Goal: Check status: Check status

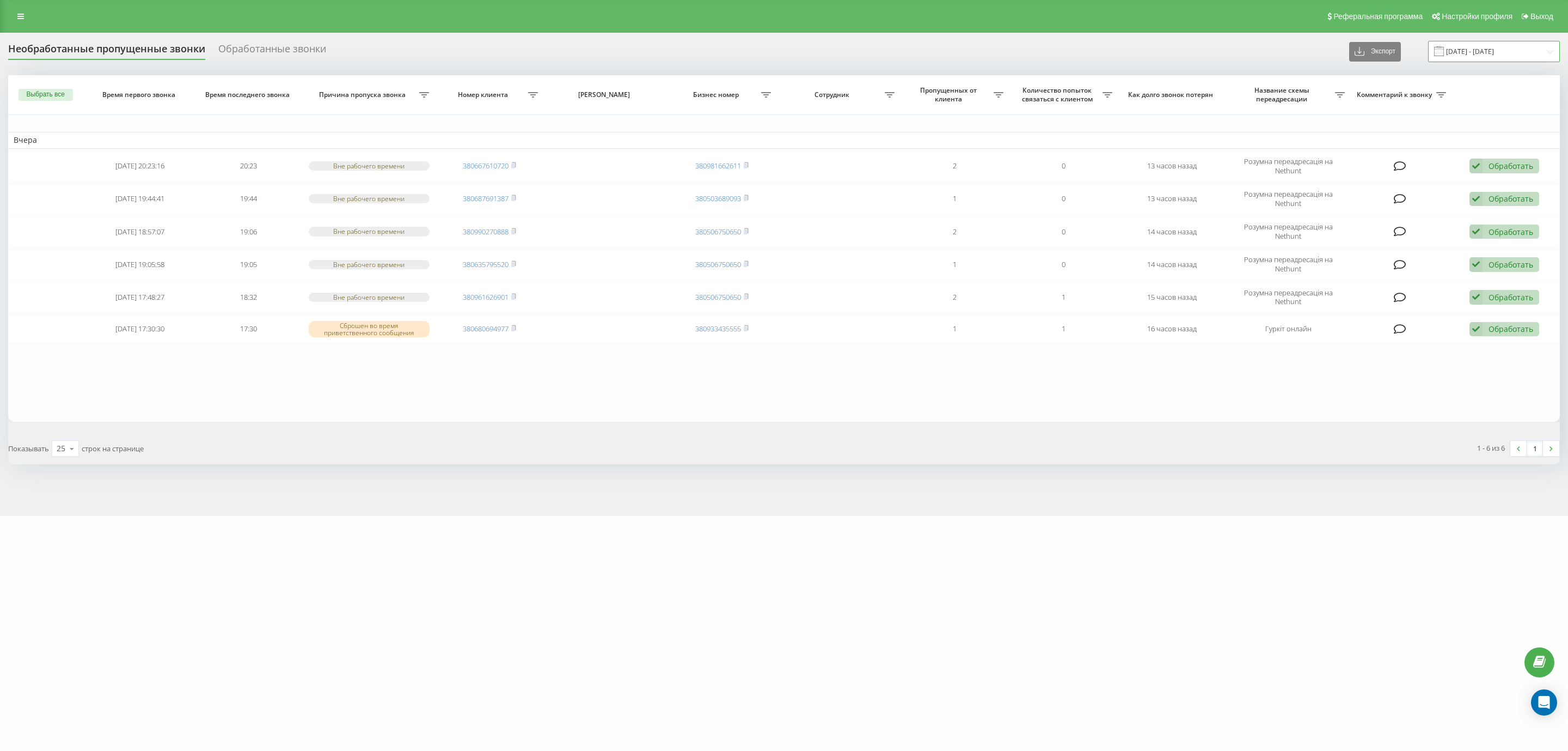
click at [1475, 44] on input "[DATE] - [DATE]" at bounding box center [1494, 51] width 131 height 21
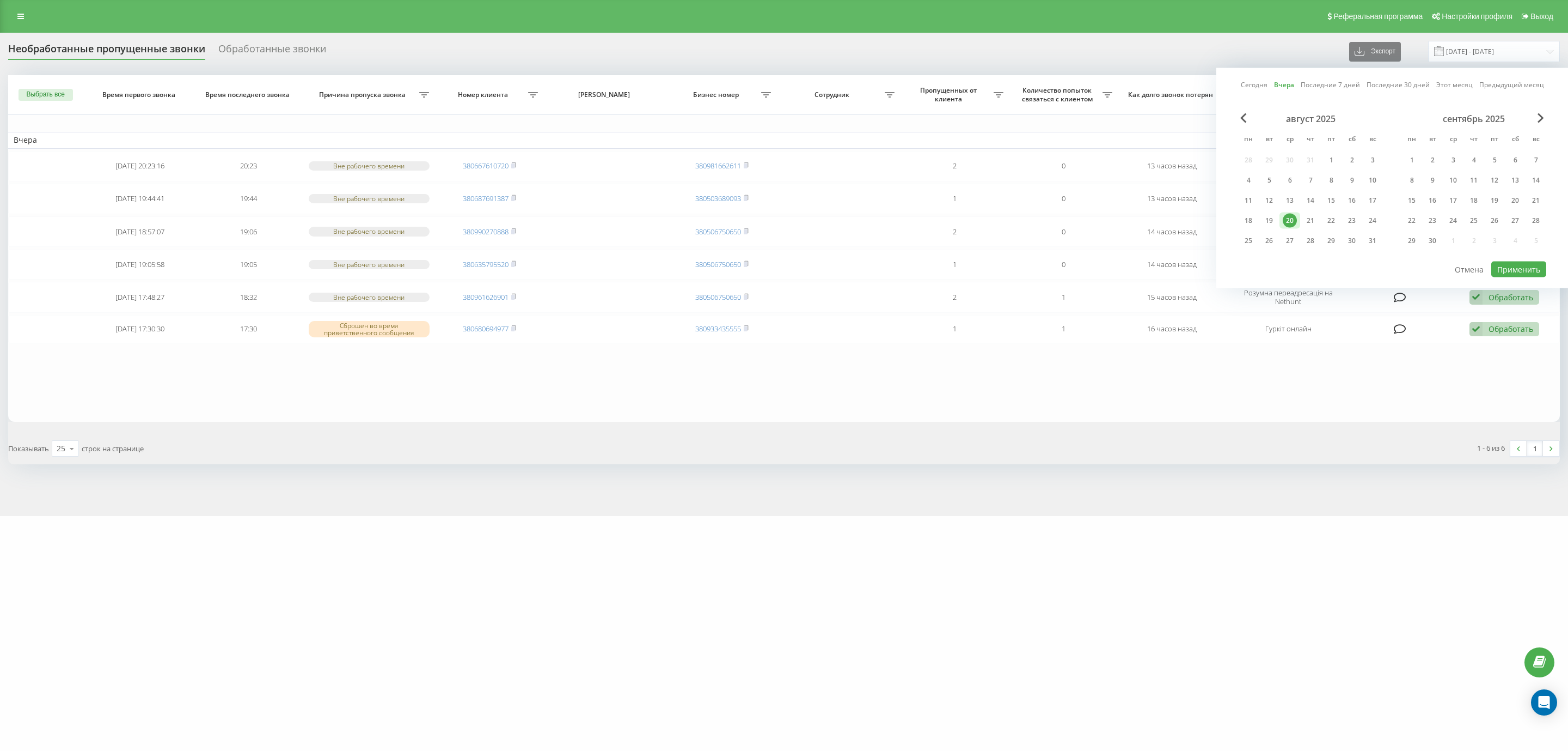
click at [1293, 217] on div "20" at bounding box center [1289, 220] width 14 height 14
click at [1312, 216] on div "21" at bounding box center [1310, 220] width 14 height 14
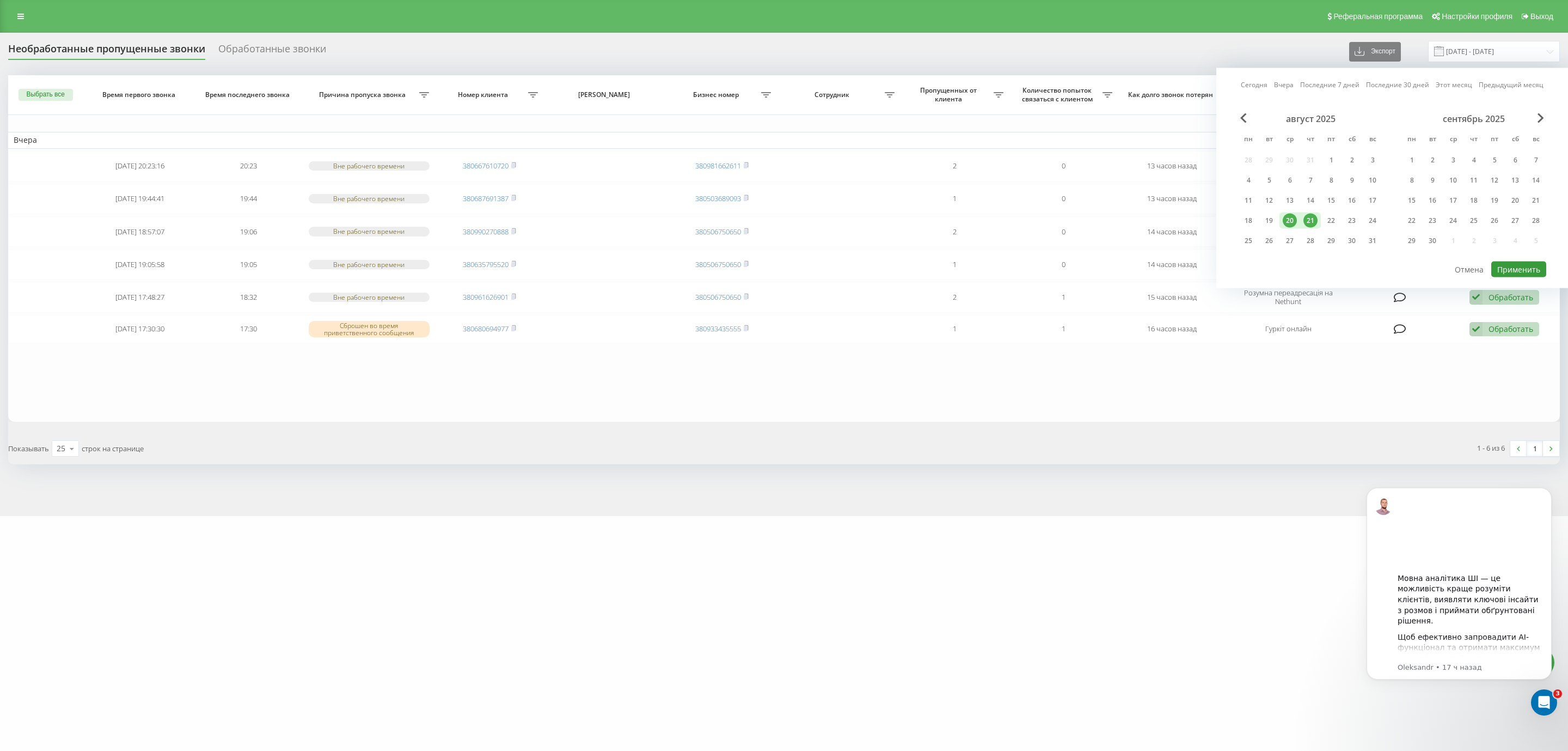
click at [1507, 262] on button "Применить" at bounding box center [1519, 269] width 55 height 16
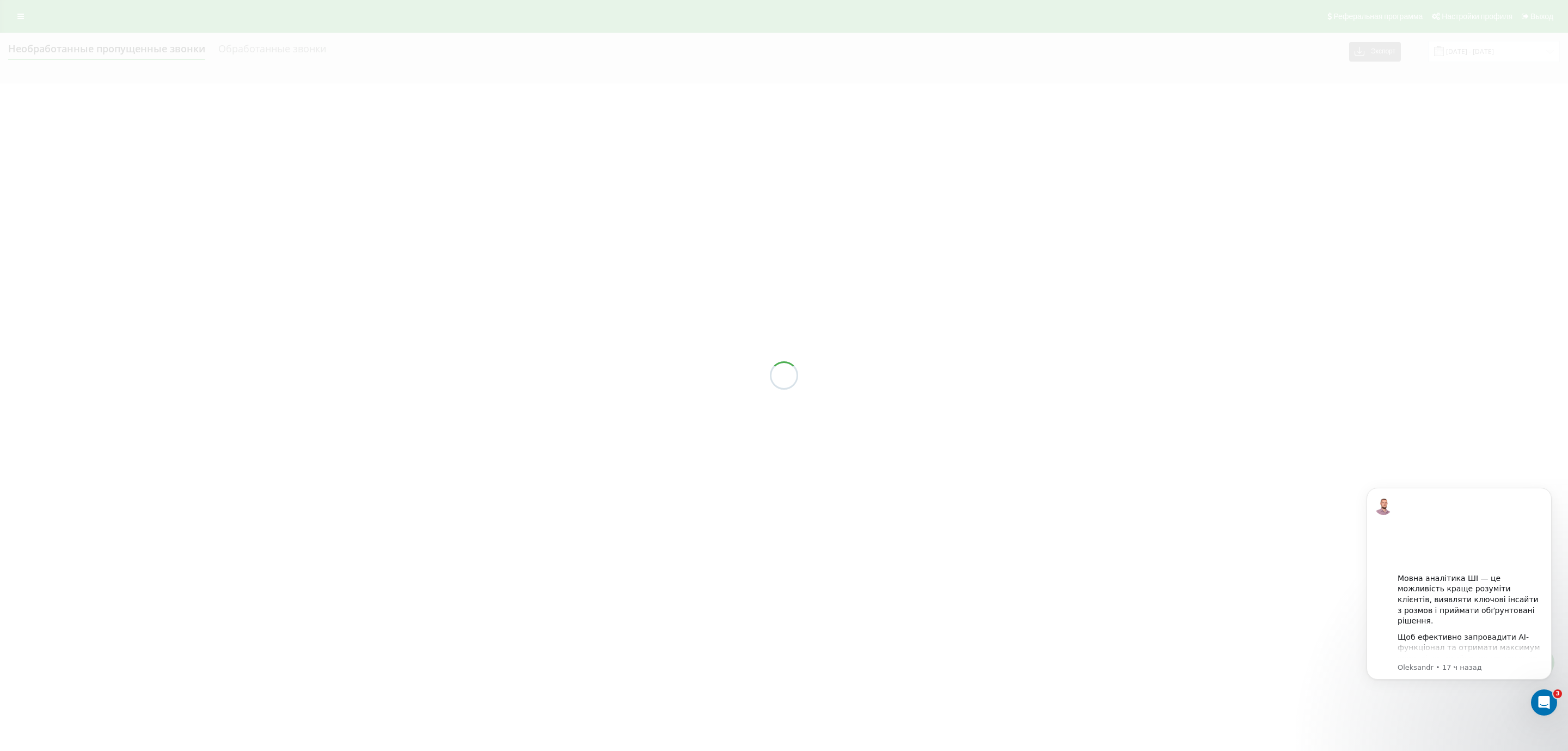
type input "[DATE] - [DATE]"
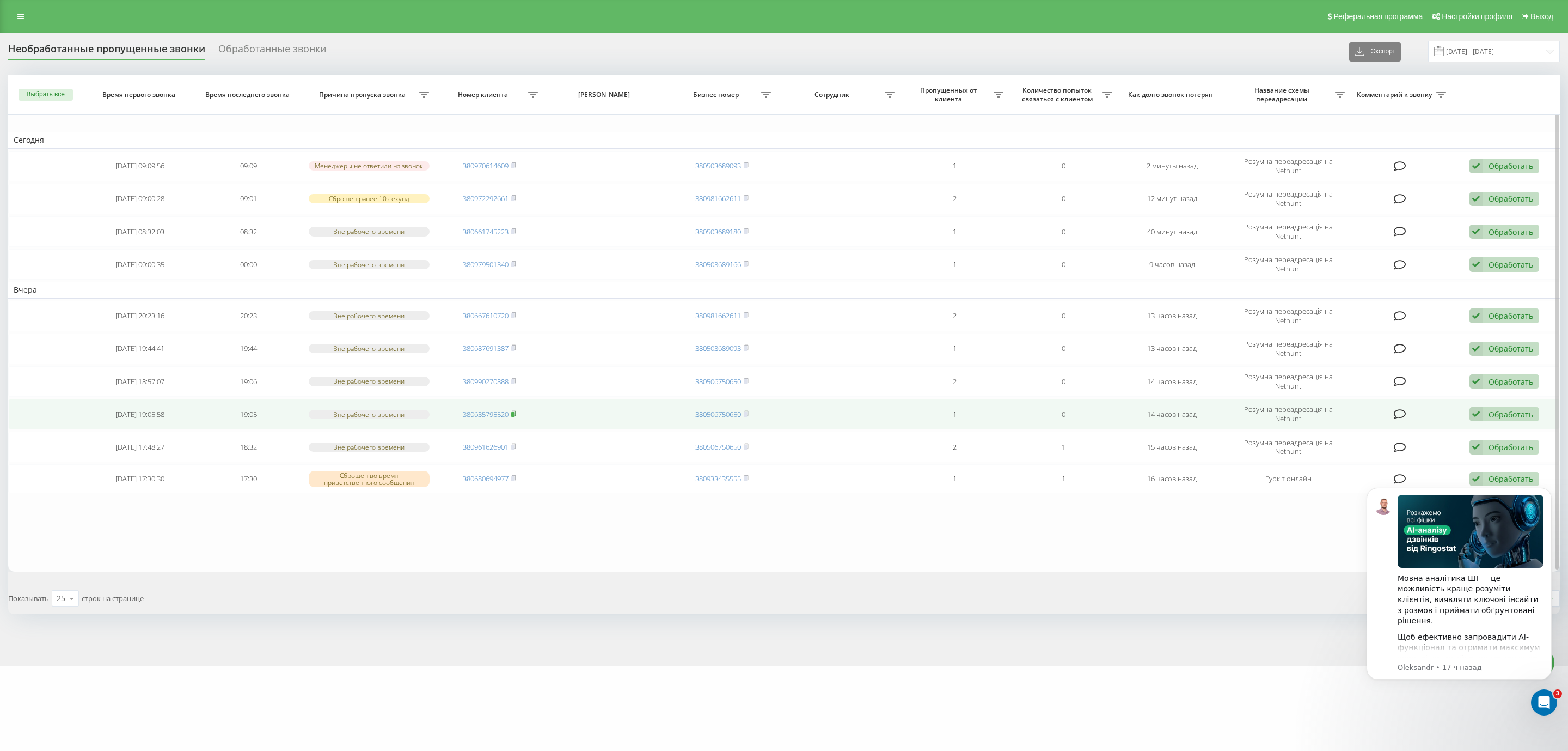
click at [516, 411] on icon at bounding box center [514, 414] width 5 height 7
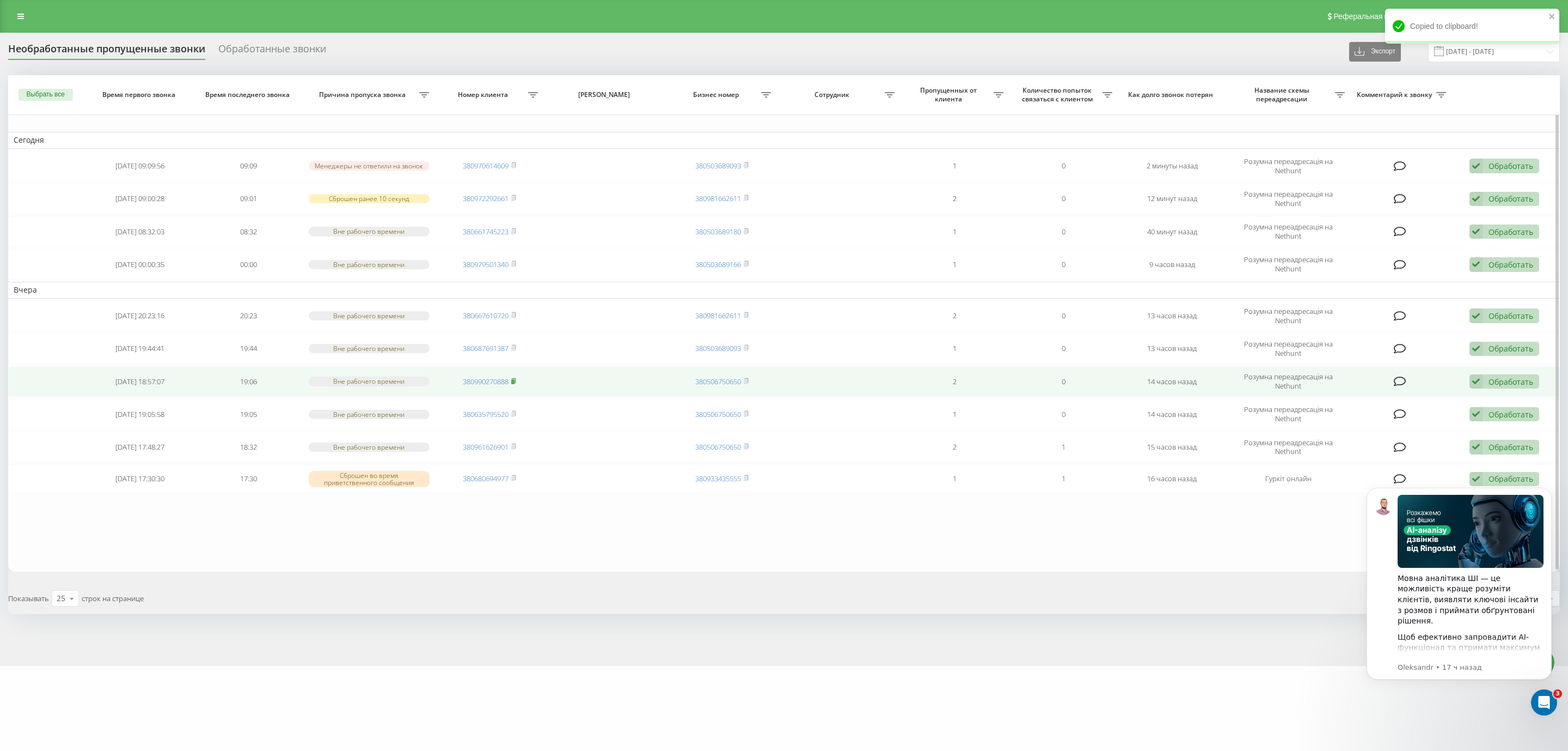
click at [514, 378] on icon at bounding box center [514, 381] width 5 height 7
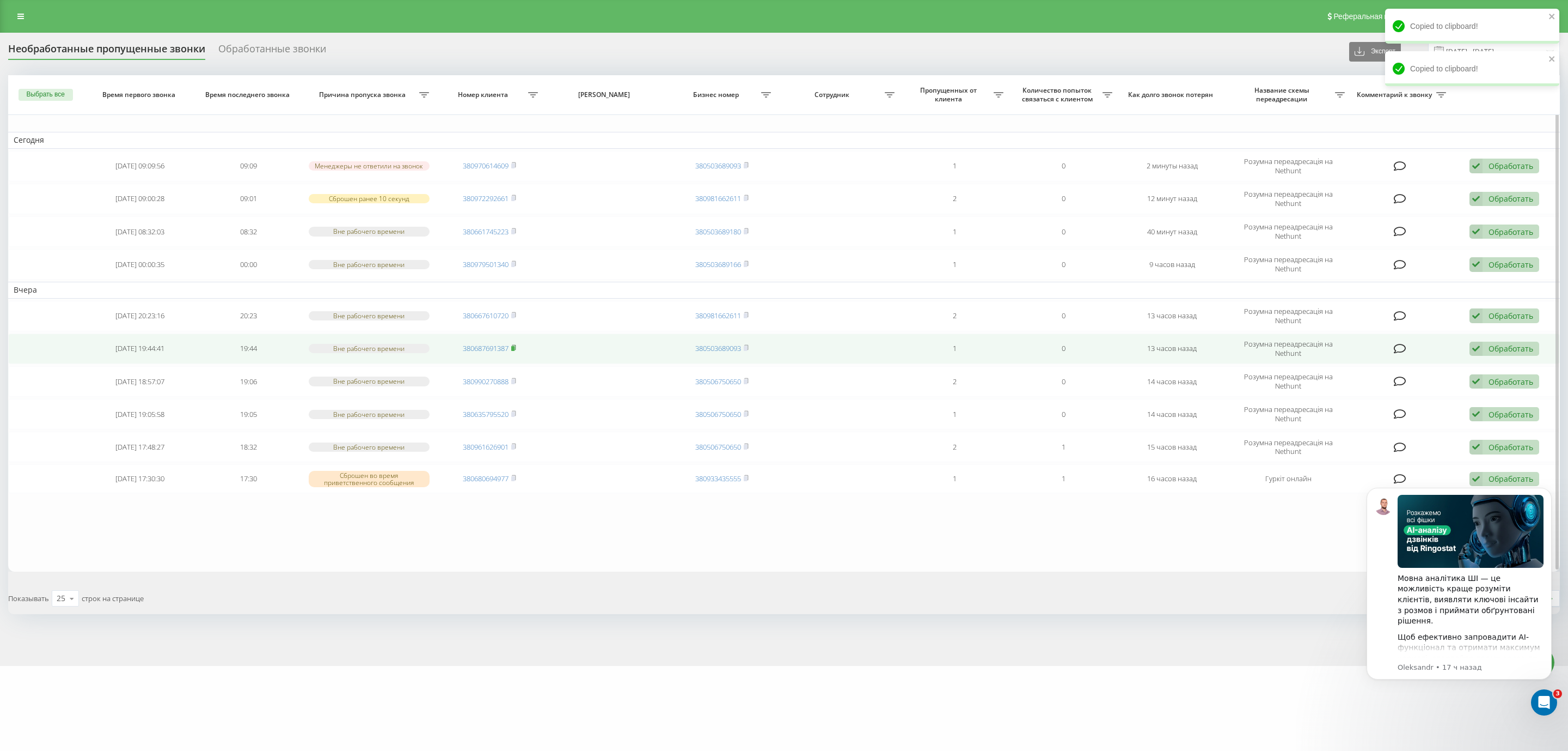
click at [513, 347] on rect at bounding box center [513, 348] width 3 height 5
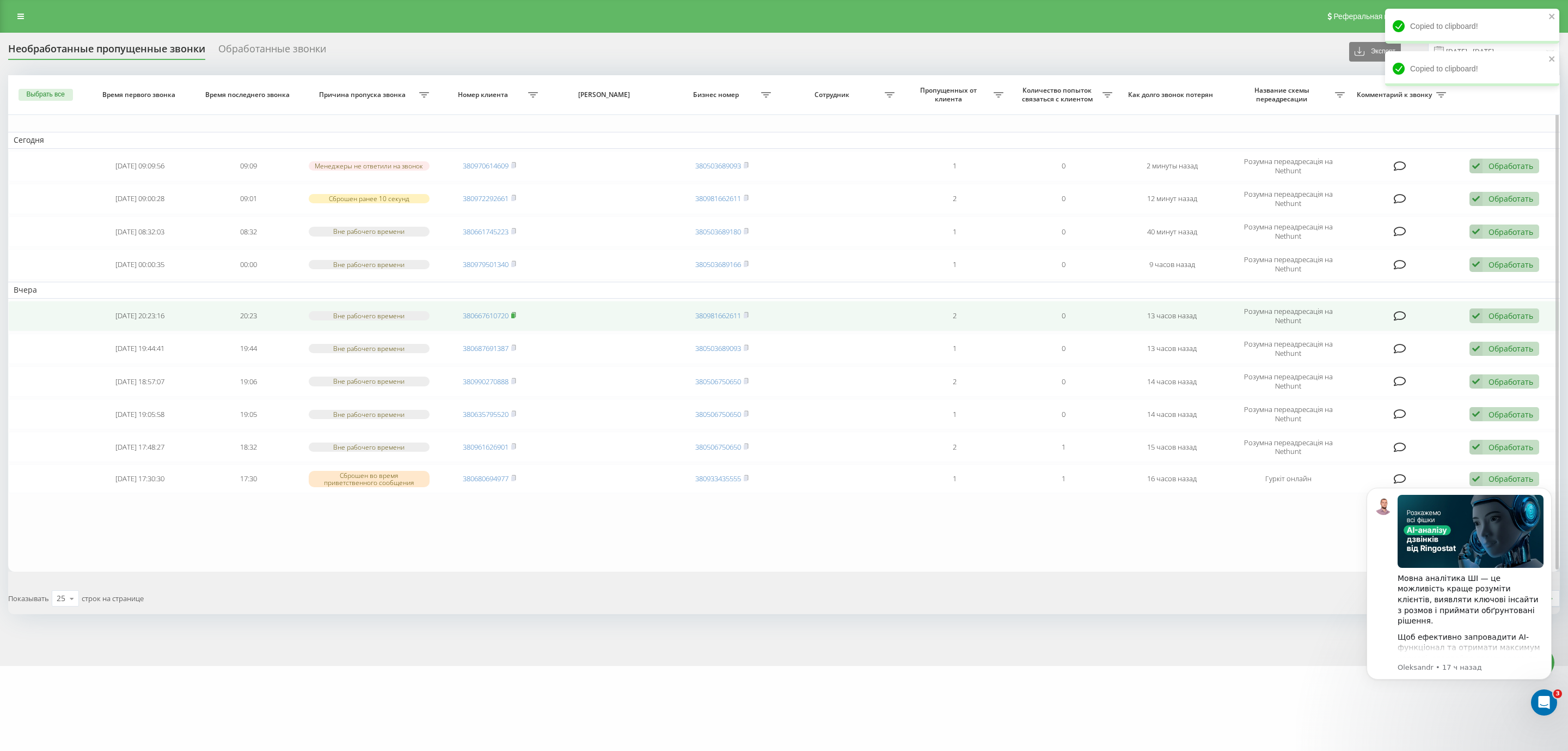
click at [514, 314] on rect at bounding box center [513, 316] width 3 height 5
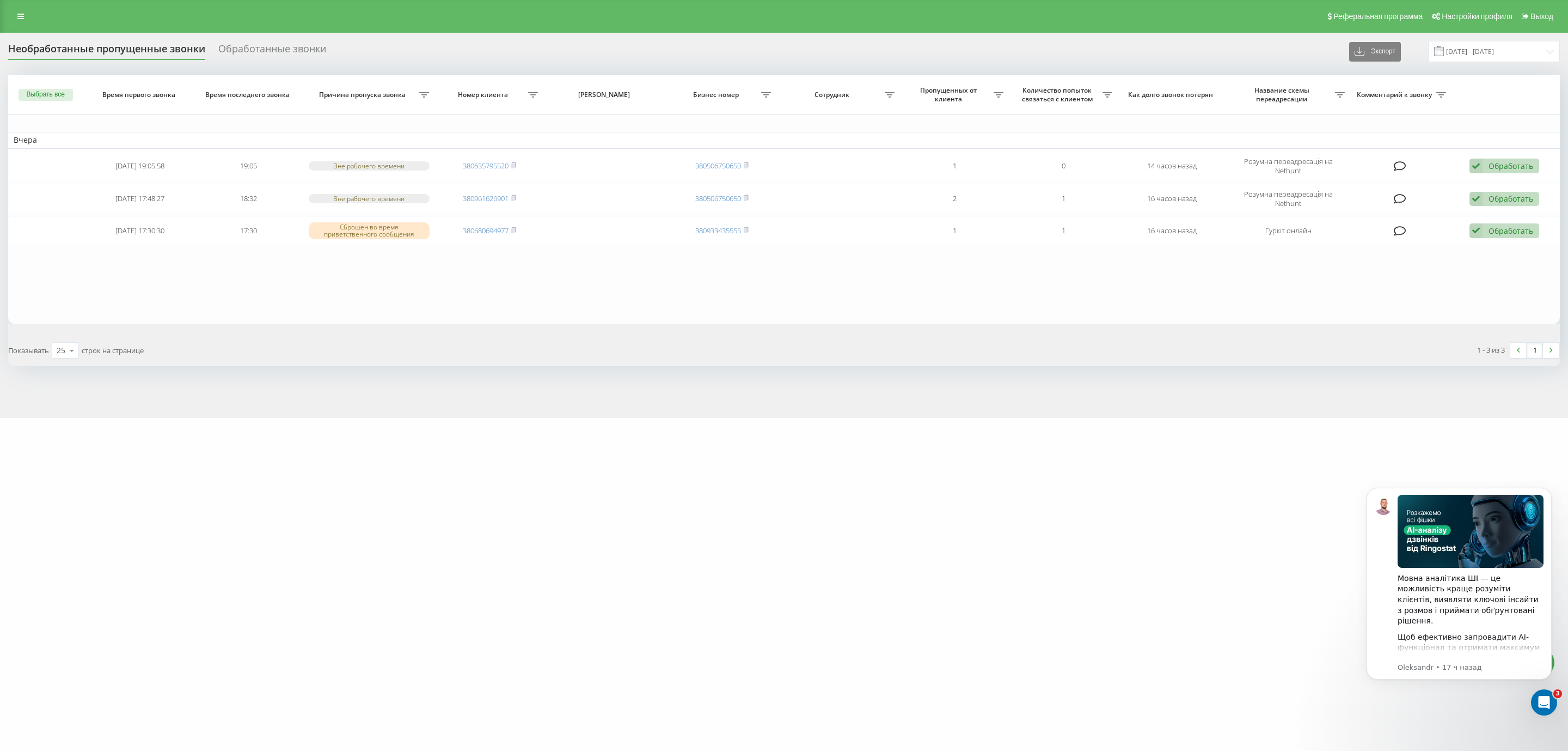
click at [285, 15] on div "Реферальная программа Настройки профиля Выход" at bounding box center [784, 16] width 1568 height 33
click at [497, 451] on div "[DOMAIN_NAME] Проекты [DOMAIN_NAME] [DOMAIN_NAME] Дашборд Центр обращений Журна…" at bounding box center [784, 375] width 1568 height 751
